Goal: Register for event/course: Sign up to attend an event or enroll in a course

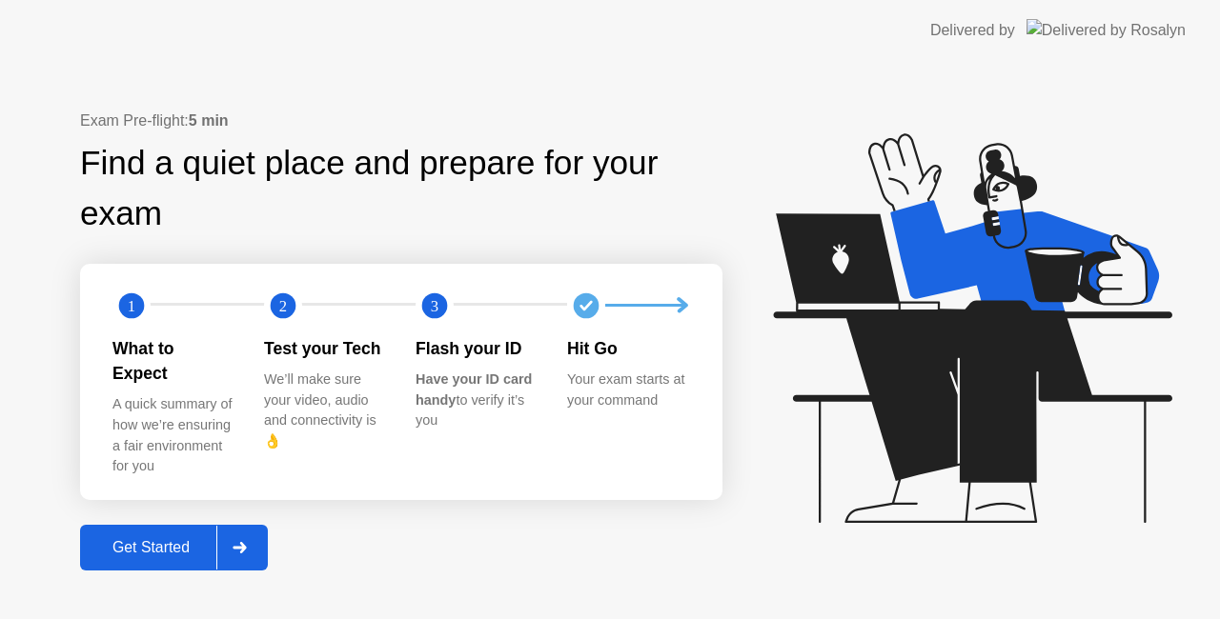
click at [147, 539] on div "Get Started" at bounding box center [151, 547] width 131 height 17
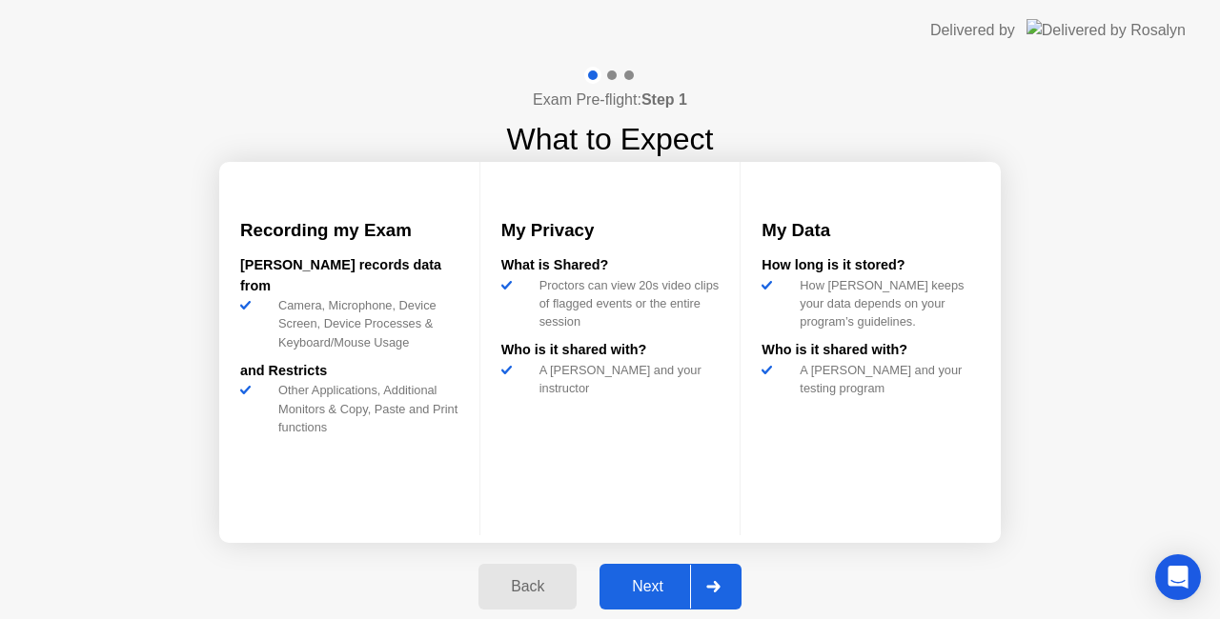
click at [655, 595] on div "Next" at bounding box center [647, 586] width 85 height 17
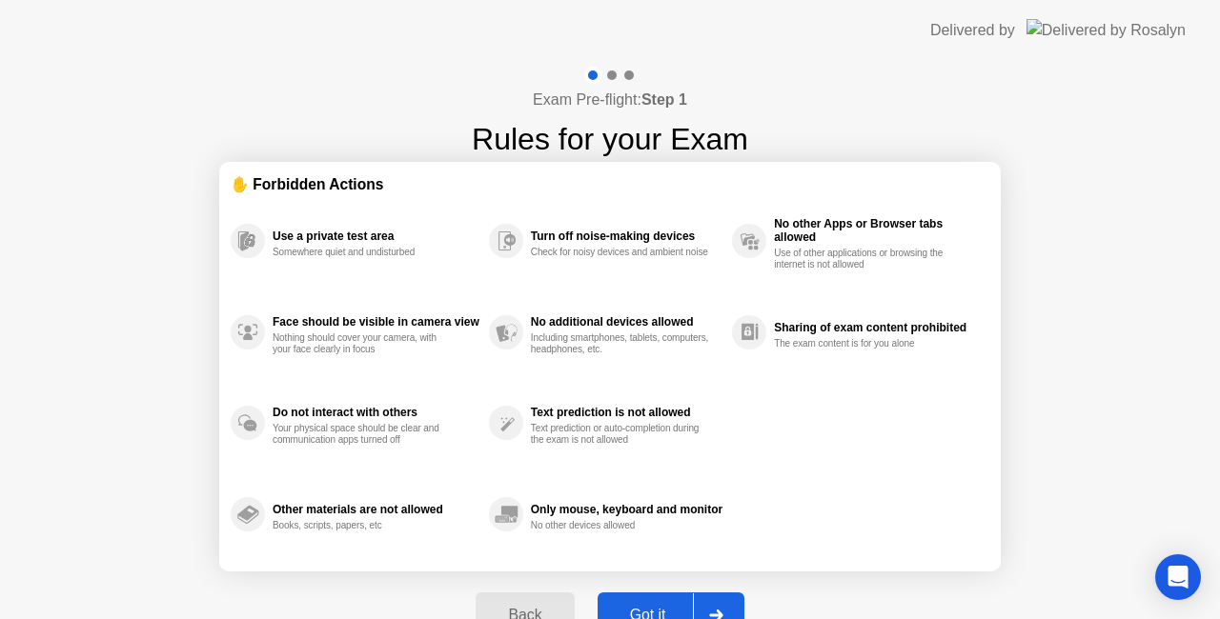
click at [658, 608] on div "Got it" at bounding box center [648, 615] width 90 height 17
select select "**********"
select select "*******"
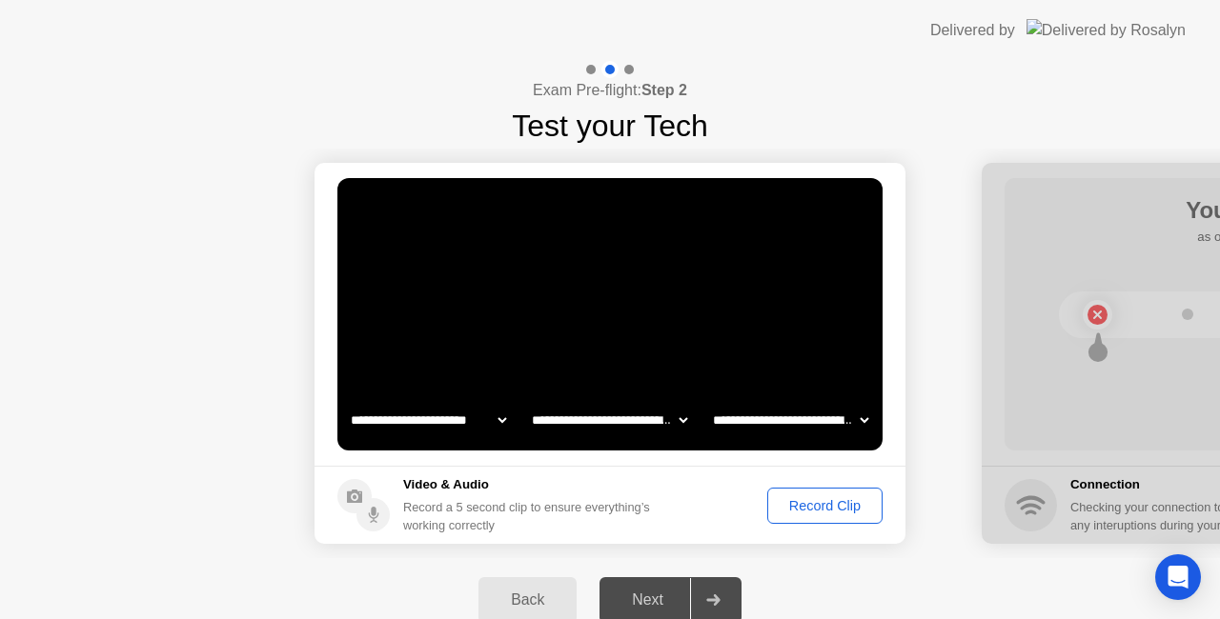
click at [820, 513] on div "Record Clip" at bounding box center [825, 505] width 102 height 15
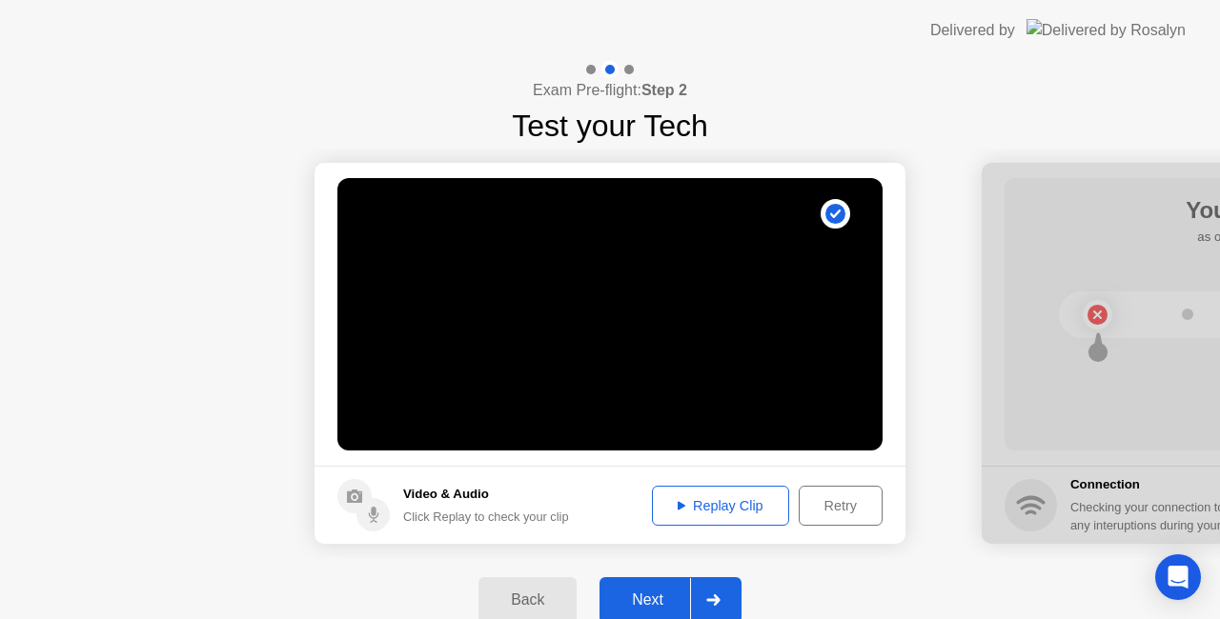
click at [749, 498] on div "Replay Clip" at bounding box center [720, 505] width 124 height 15
click at [822, 488] on button "Retry" at bounding box center [841, 506] width 84 height 40
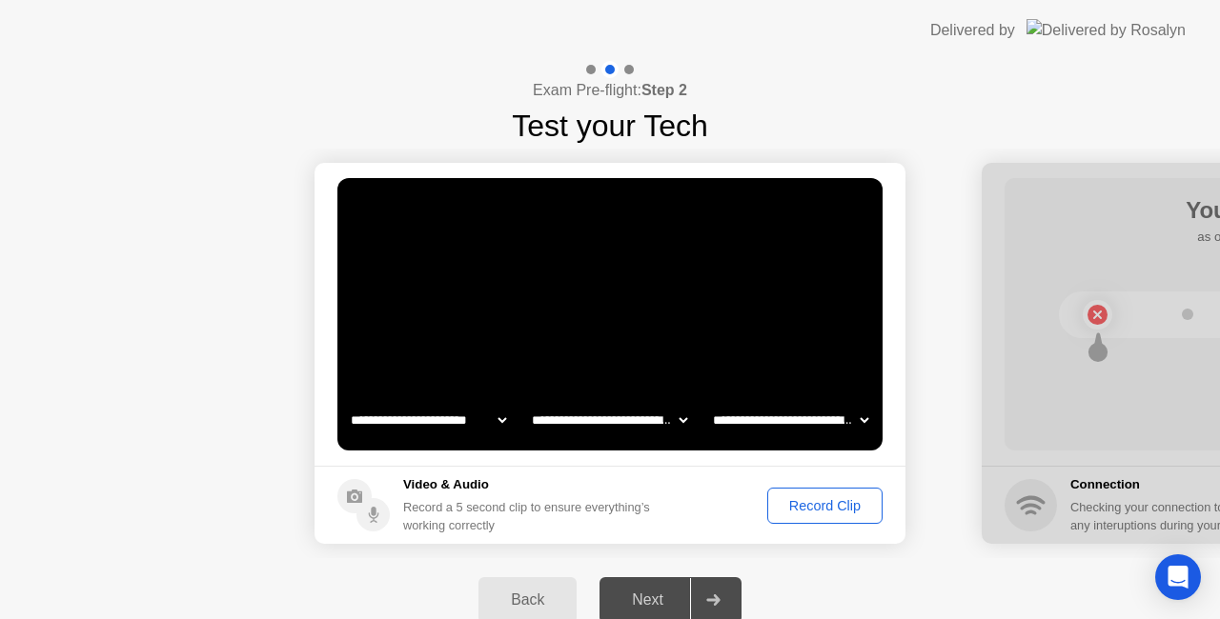
click at [840, 498] on div "Record Clip" at bounding box center [825, 505] width 102 height 15
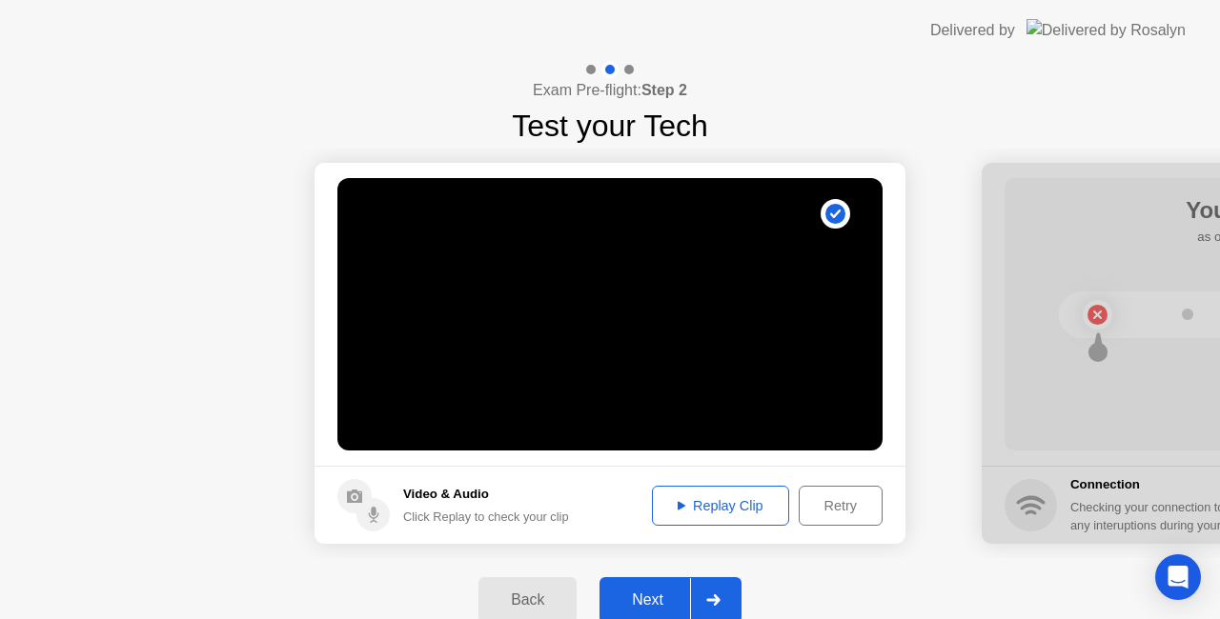
click at [736, 507] on div "Replay Clip" at bounding box center [720, 505] width 124 height 15
click at [652, 596] on div "Next" at bounding box center [647, 600] width 85 height 17
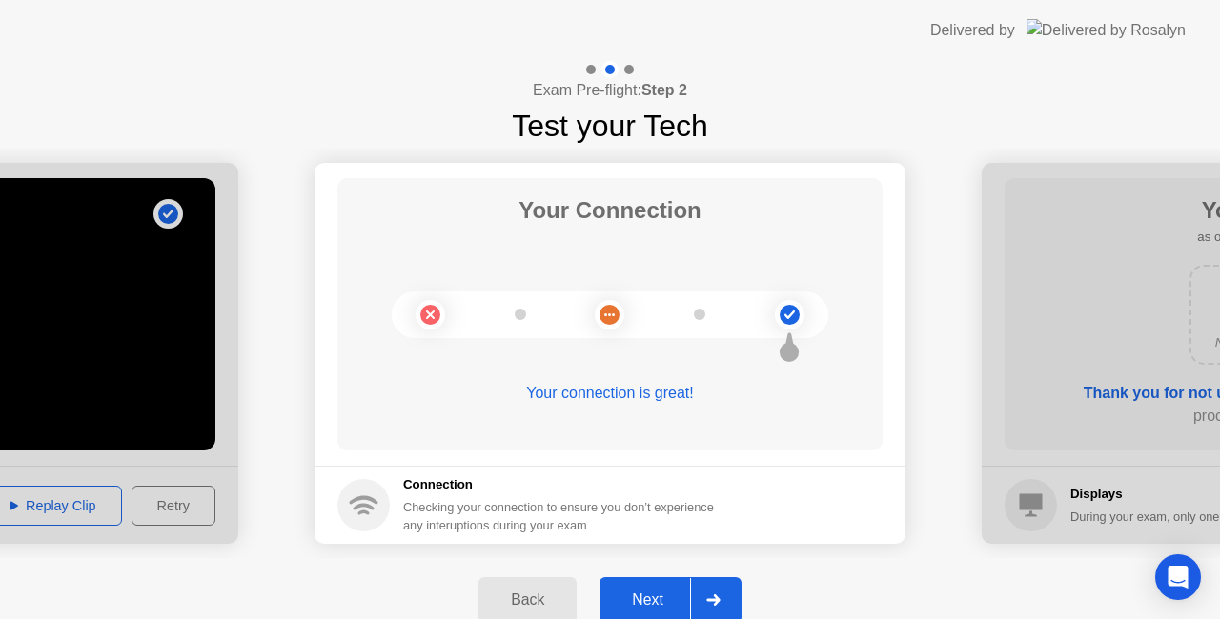
click at [648, 595] on div "Next" at bounding box center [647, 600] width 85 height 17
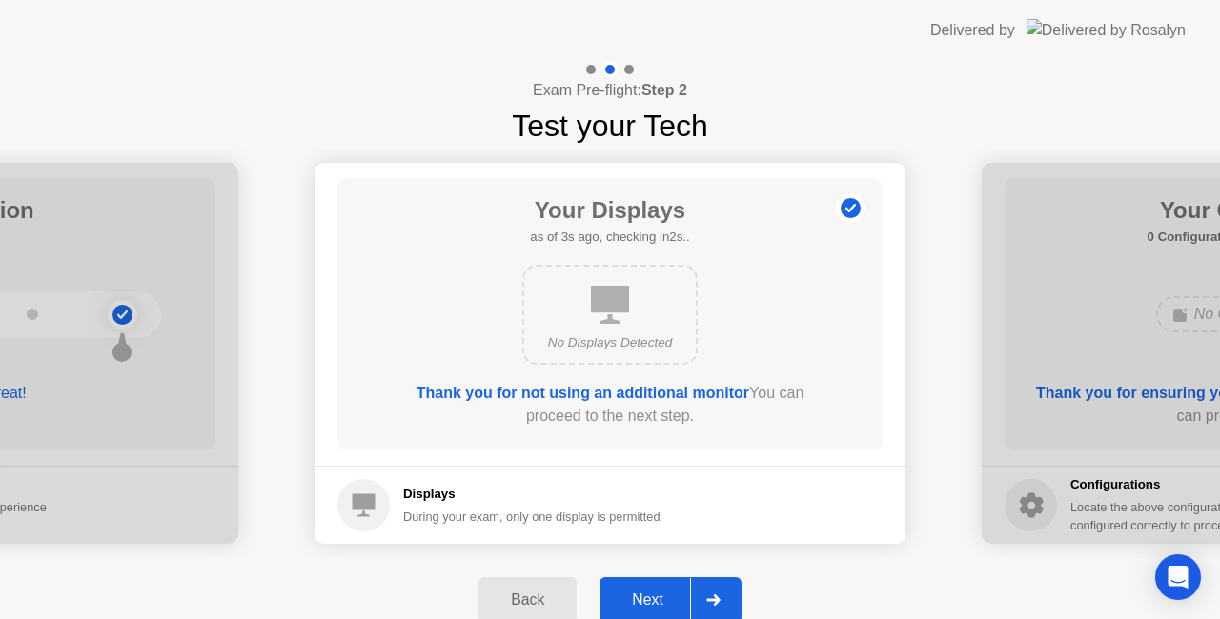
click at [633, 584] on button "Next" at bounding box center [670, 600] width 142 height 46
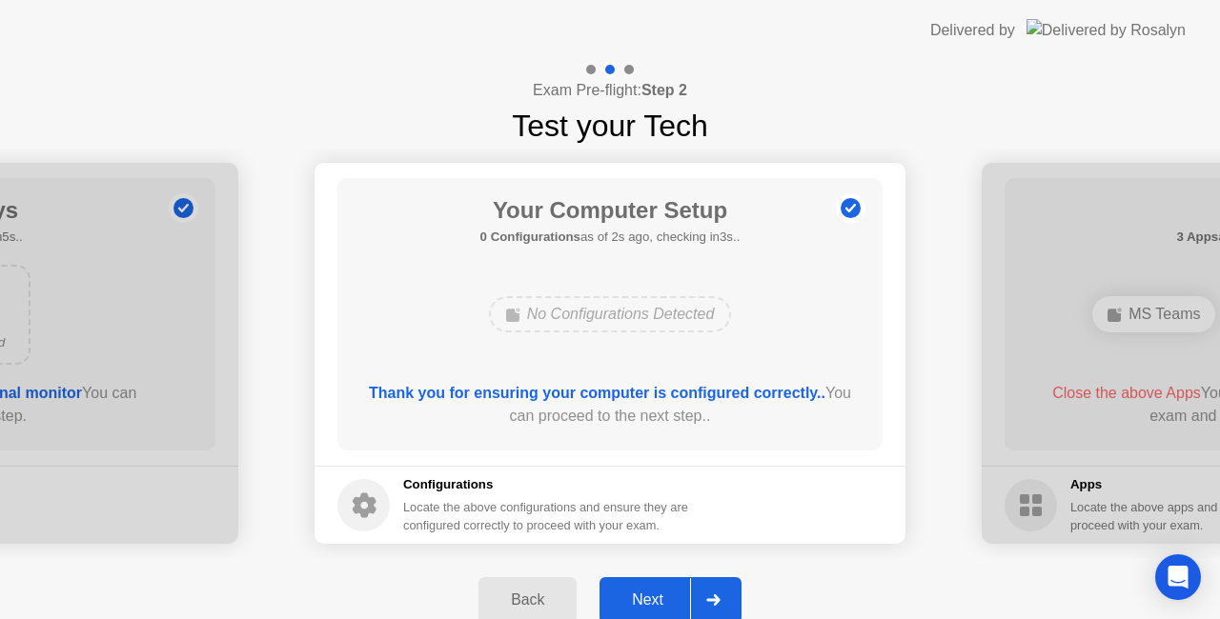
click at [649, 595] on div "Next" at bounding box center [647, 600] width 85 height 17
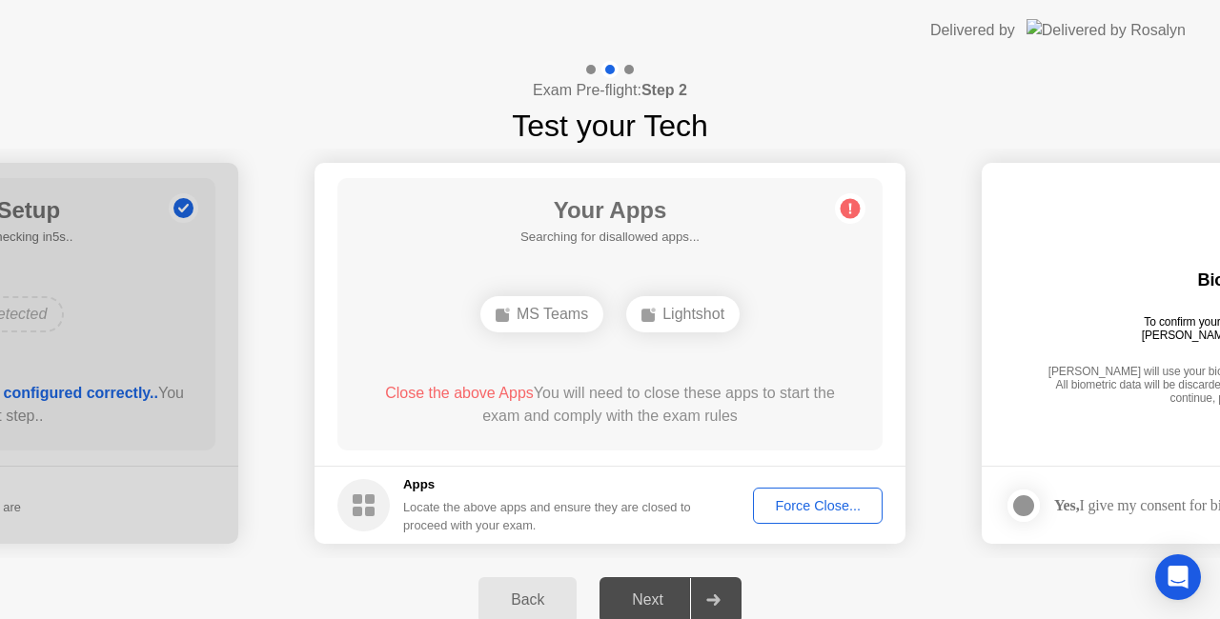
click at [820, 509] on div "Force Close..." at bounding box center [817, 505] width 116 height 15
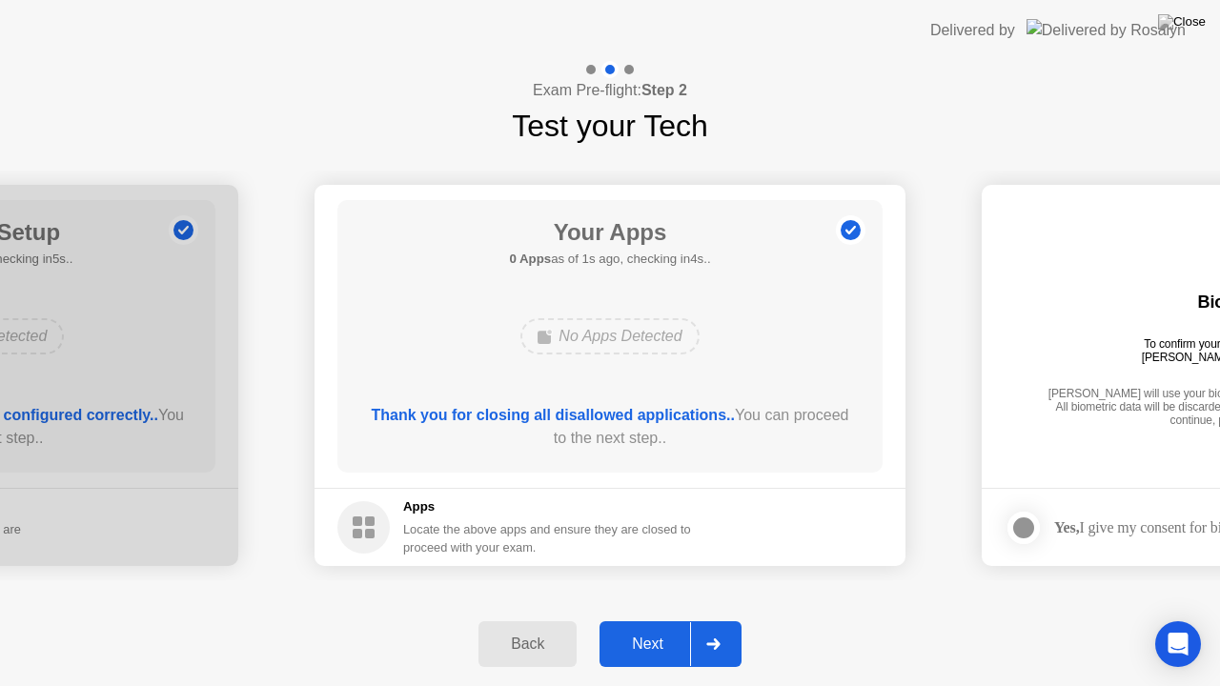
click at [667, 618] on div "Next" at bounding box center [647, 644] width 85 height 17
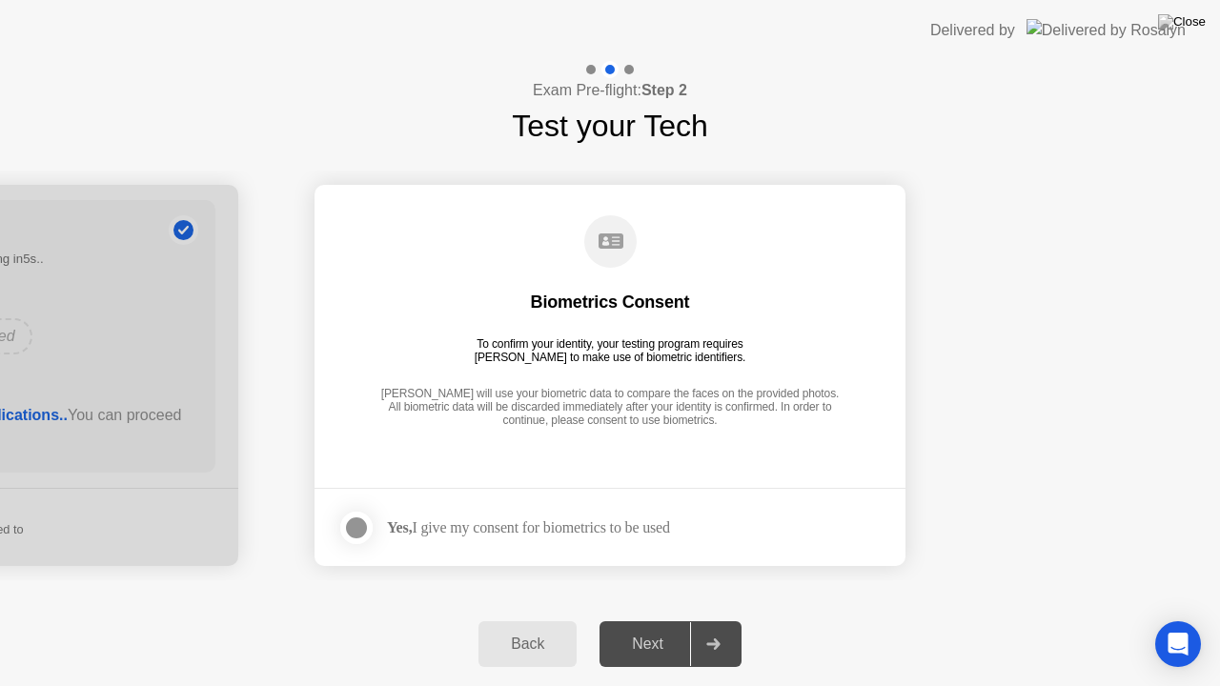
click at [368, 523] on div at bounding box center [356, 527] width 23 height 23
click at [649, 618] on div "Next" at bounding box center [647, 644] width 85 height 17
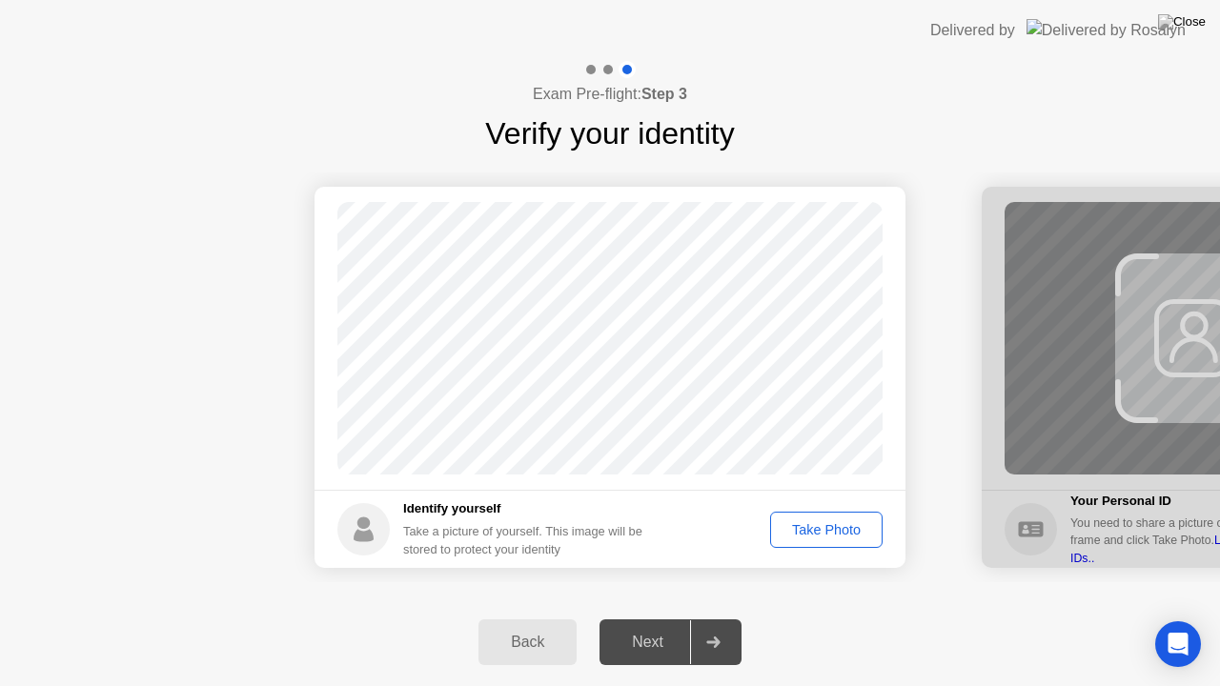
click at [813, 528] on div "Take Photo" at bounding box center [826, 529] width 99 height 15
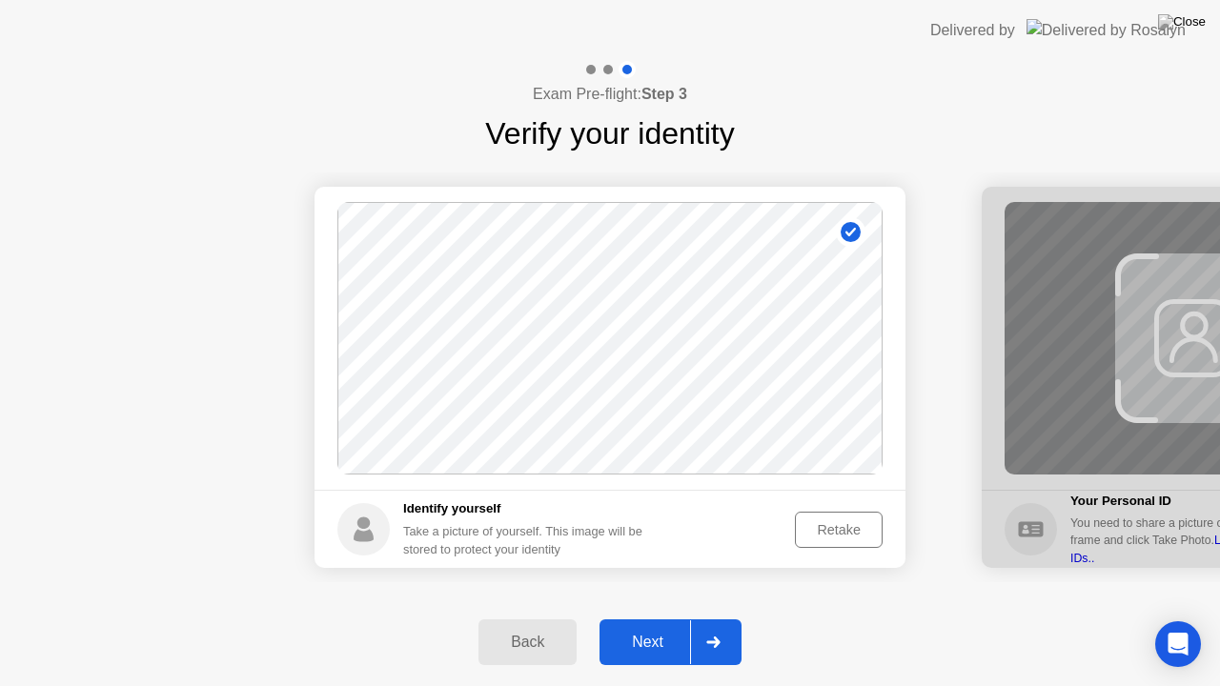
click at [639, 618] on div "Next" at bounding box center [647, 642] width 85 height 17
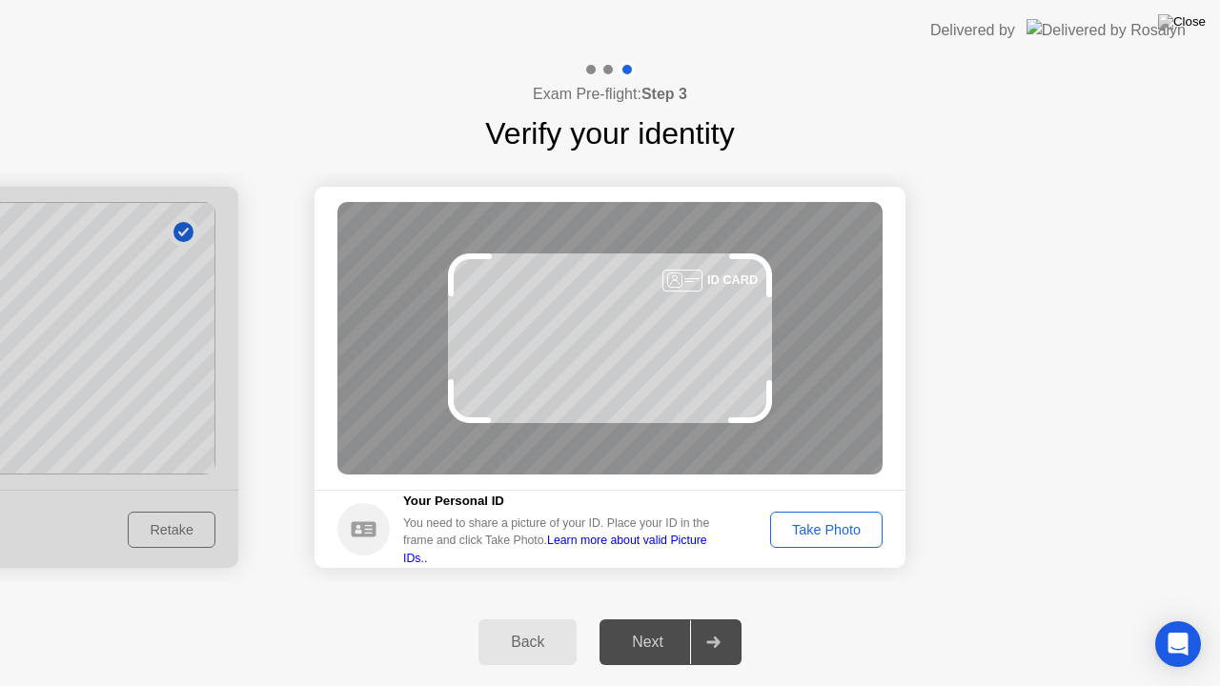
click at [849, 534] on div "Take Photo" at bounding box center [826, 529] width 99 height 15
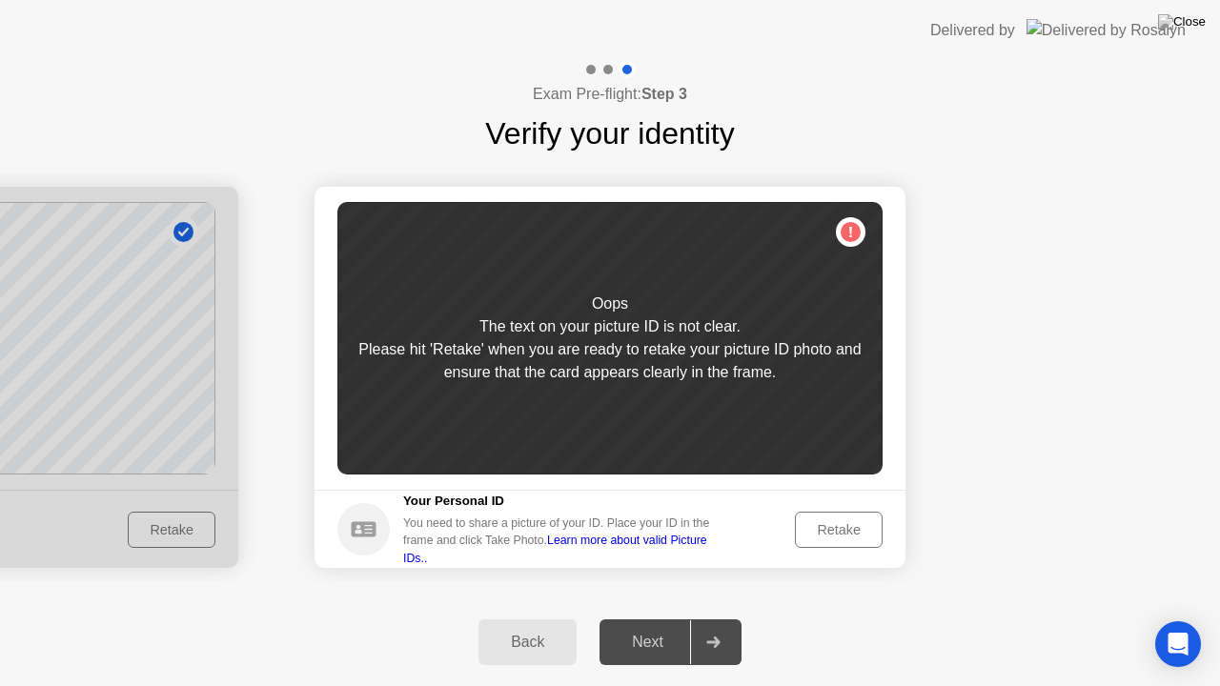
click at [857, 522] on div "Retake" at bounding box center [838, 529] width 74 height 15
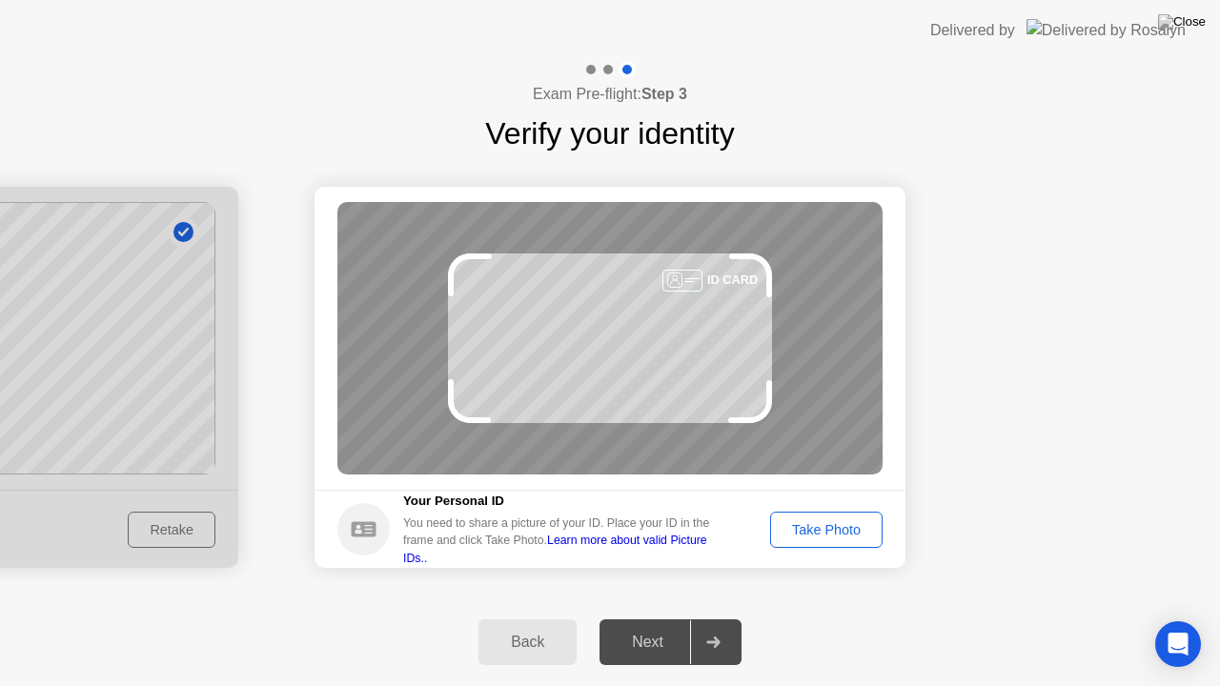
click at [856, 524] on div "Take Photo" at bounding box center [826, 529] width 99 height 15
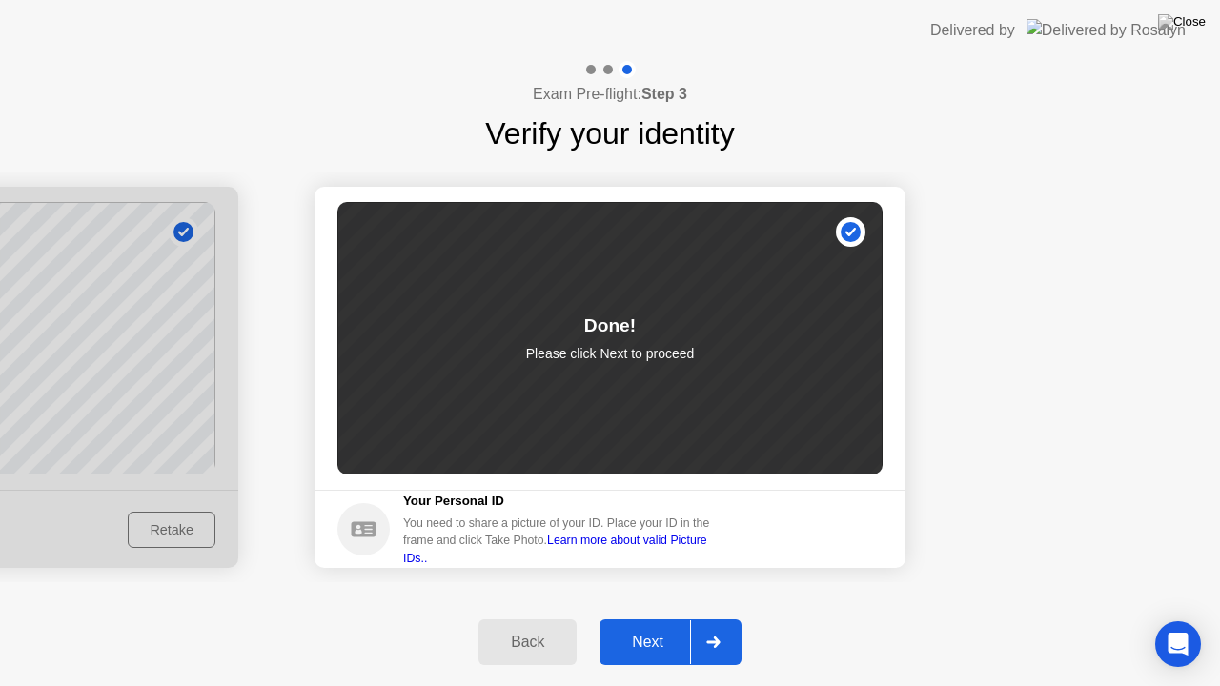
click at [640, 618] on div "Next" at bounding box center [647, 642] width 85 height 17
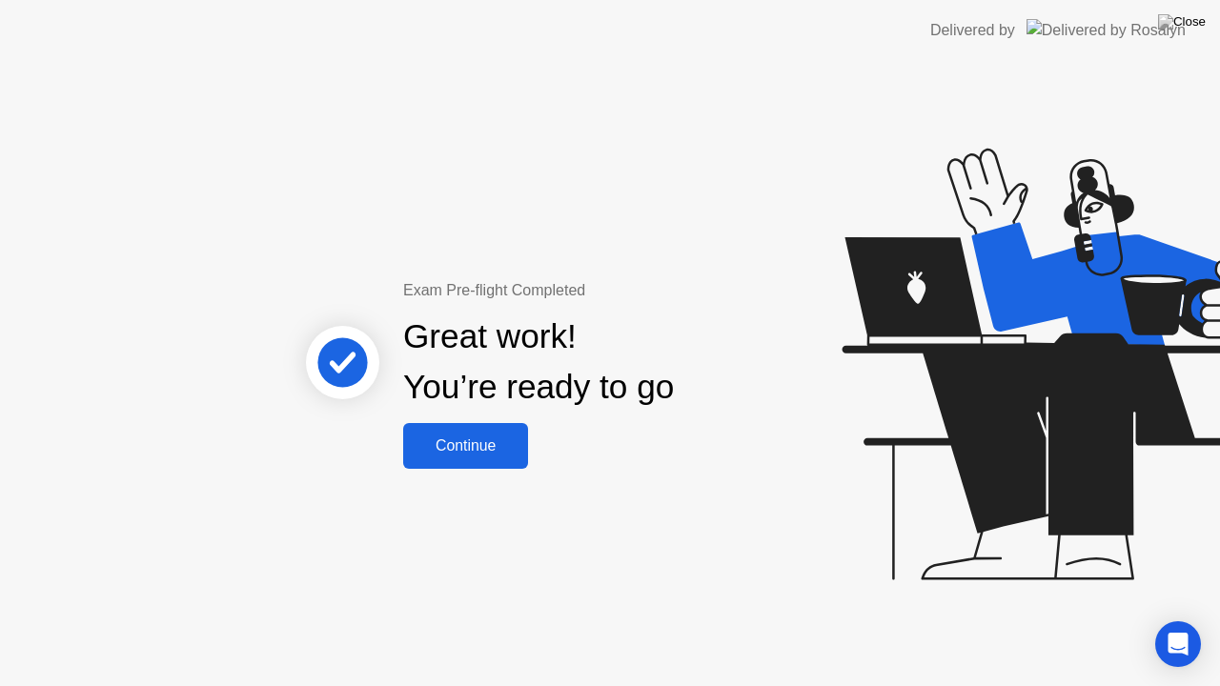
click at [473, 444] on div "Continue" at bounding box center [465, 445] width 113 height 17
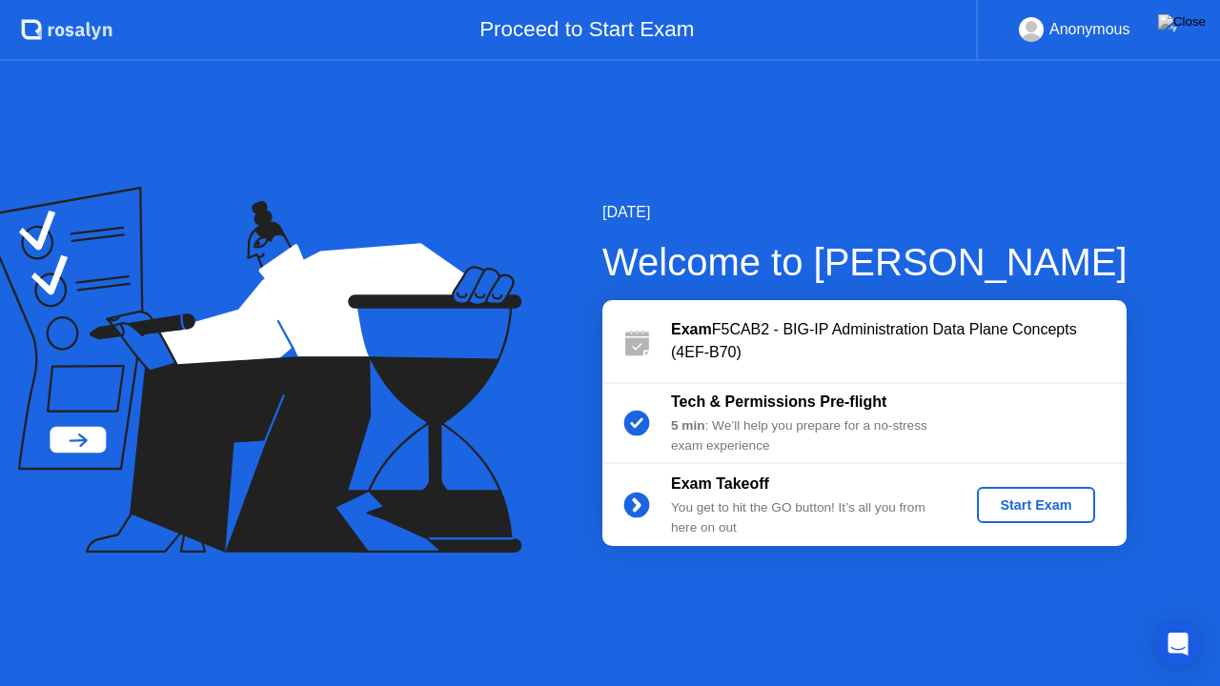
click at [1008, 505] on div "Start Exam" at bounding box center [1035, 504] width 102 height 15
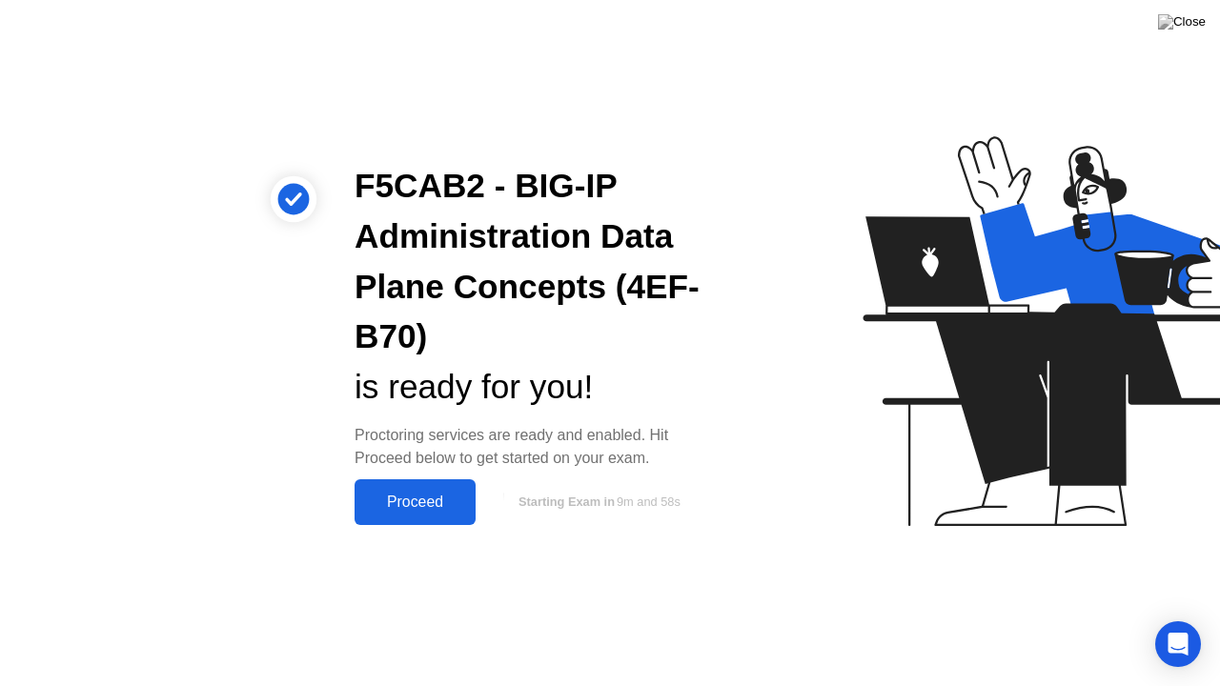
click at [392, 516] on button "Proceed" at bounding box center [414, 502] width 121 height 46
